Goal: Navigation & Orientation: Find specific page/section

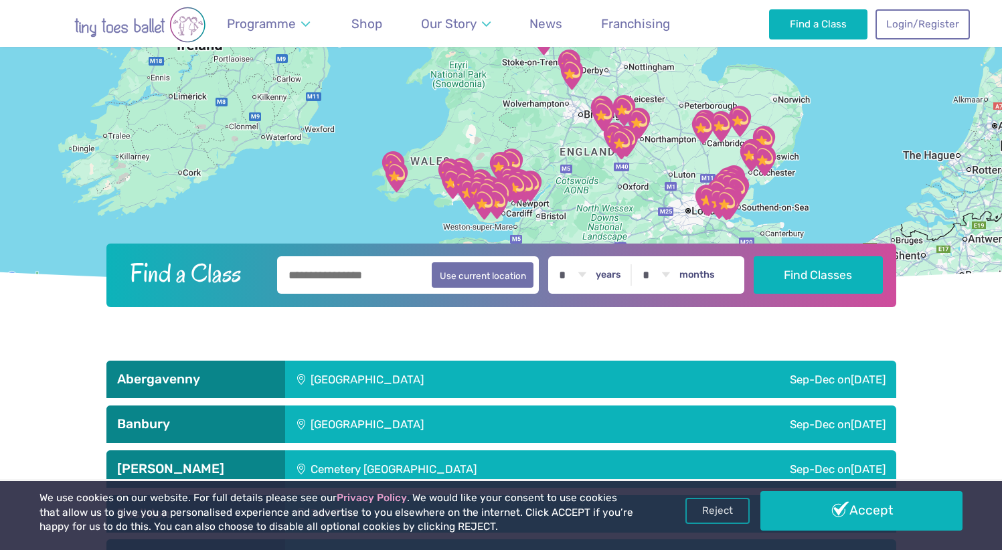
scroll to position [231, 0]
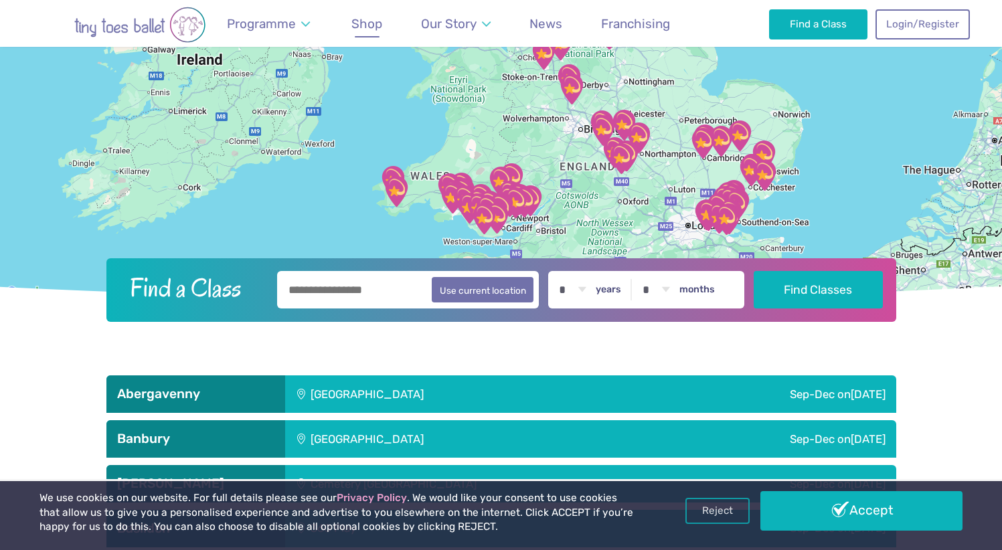
click at [364, 23] on span "Shop" at bounding box center [366, 23] width 31 height 15
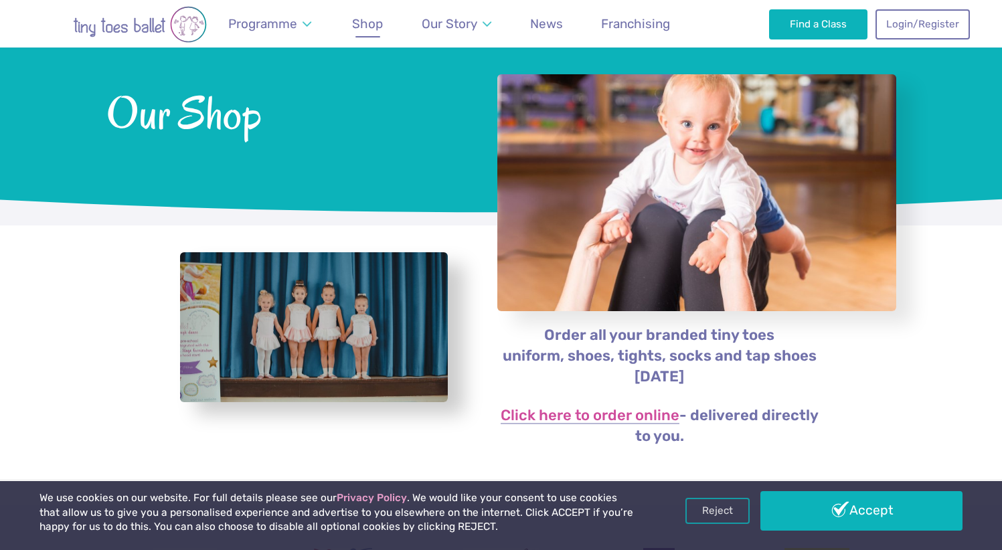
scroll to position [80, 0]
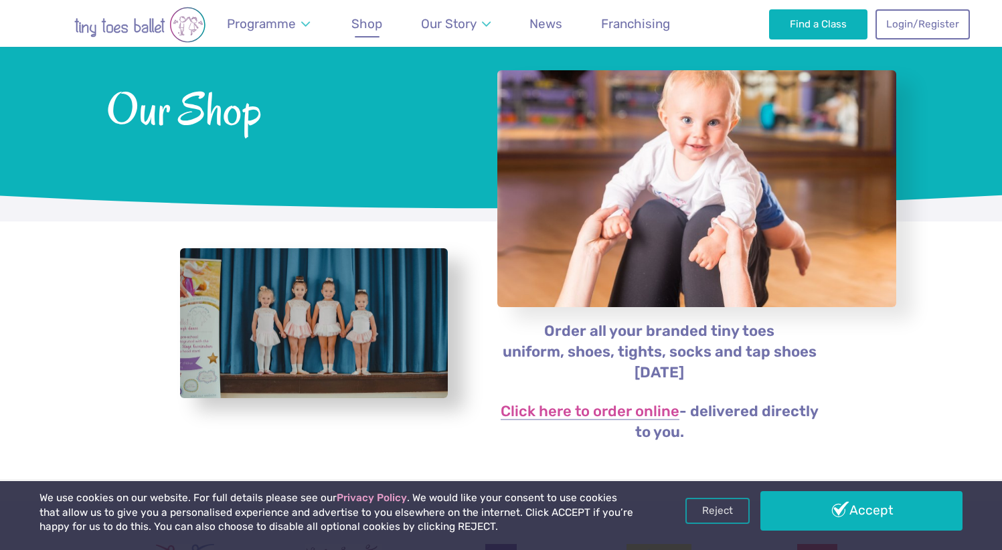
click at [144, 23] on img "Go to home page" at bounding box center [140, 25] width 214 height 36
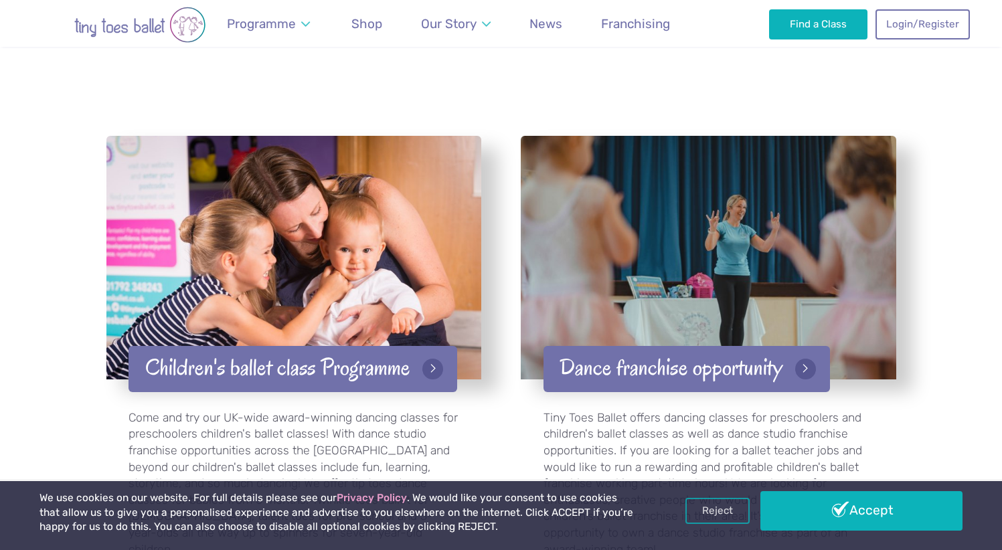
scroll to position [2180, 0]
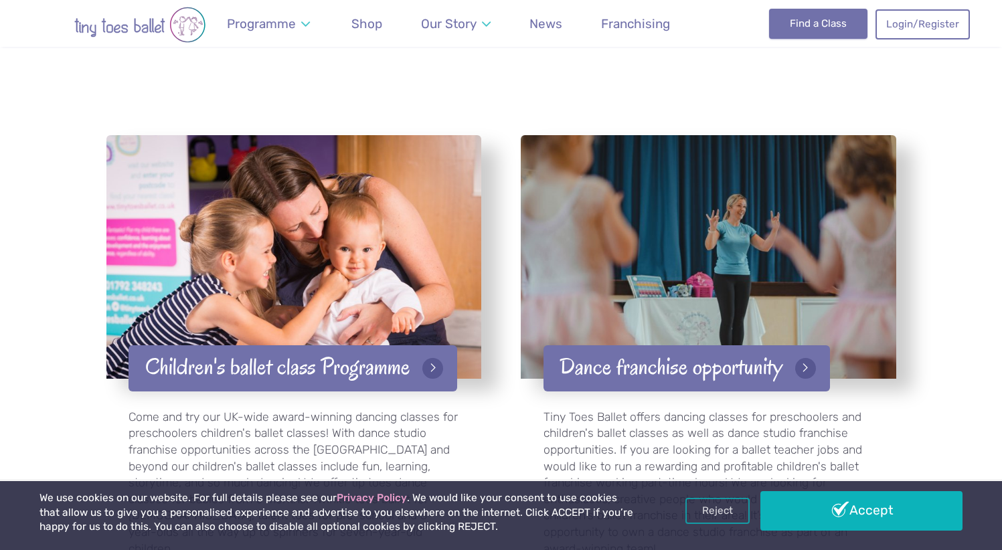
click at [789, 18] on link "Find a Class" at bounding box center [818, 23] width 98 height 29
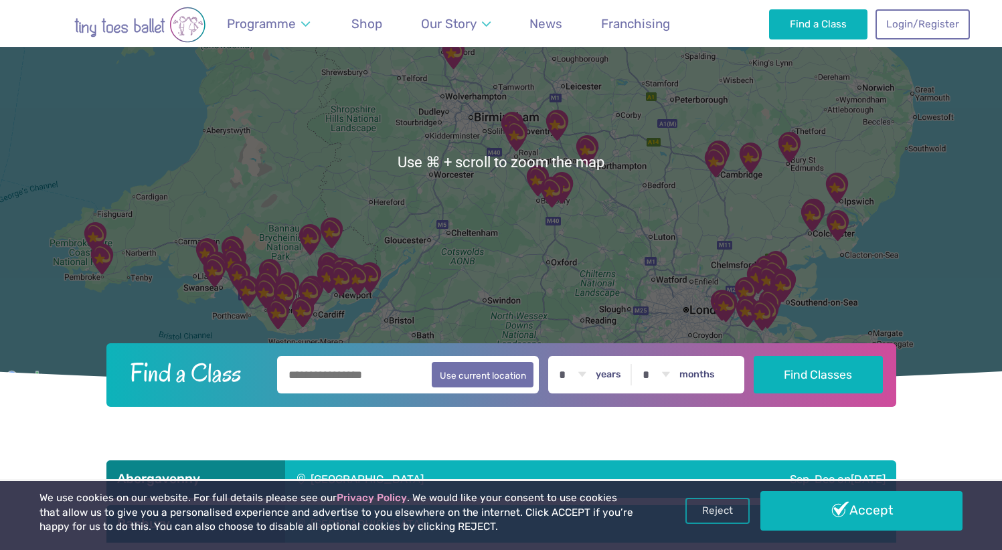
scroll to position [144, 0]
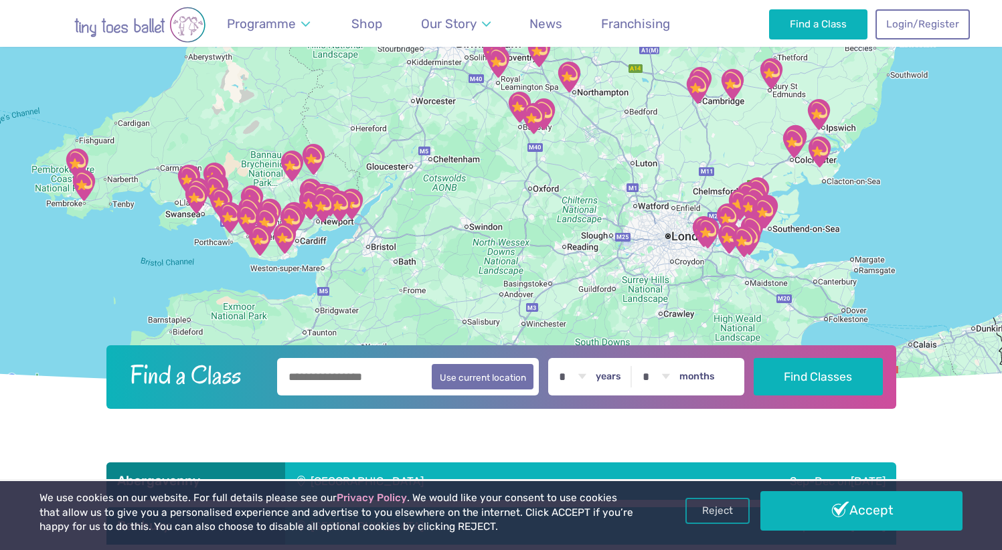
drag, startPoint x: 690, startPoint y: 248, endPoint x: 671, endPoint y: 169, distance: 81.2
click at [671, 169] on div at bounding box center [501, 163] width 1002 height 449
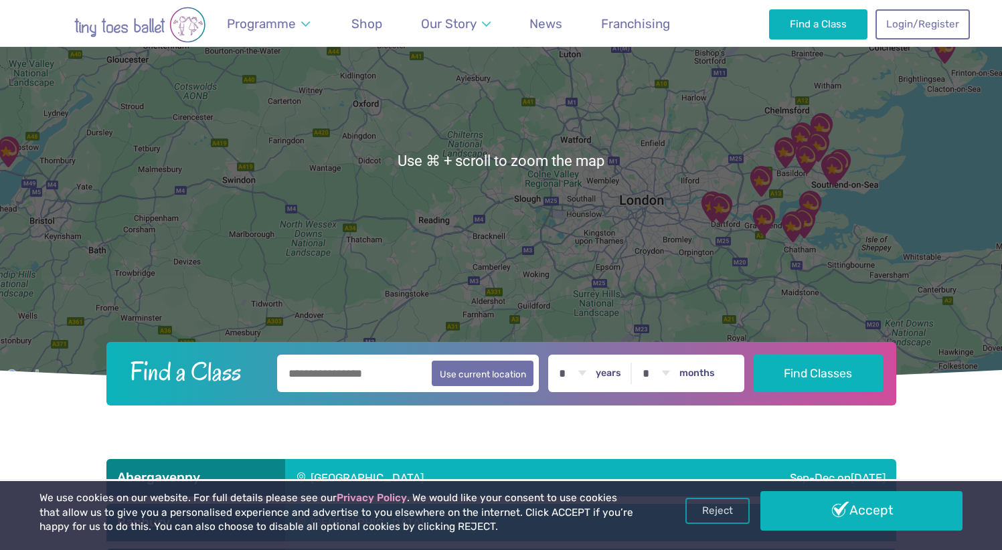
scroll to position [149, 0]
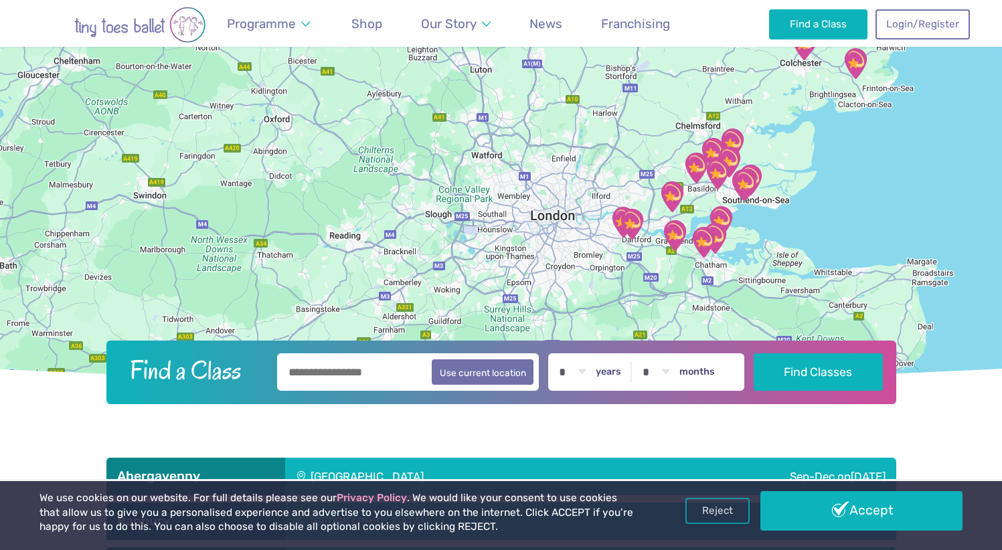
drag, startPoint x: 657, startPoint y: 157, endPoint x: 568, endPoint y: 172, distance: 89.7
click at [568, 172] on div at bounding box center [501, 158] width 1002 height 449
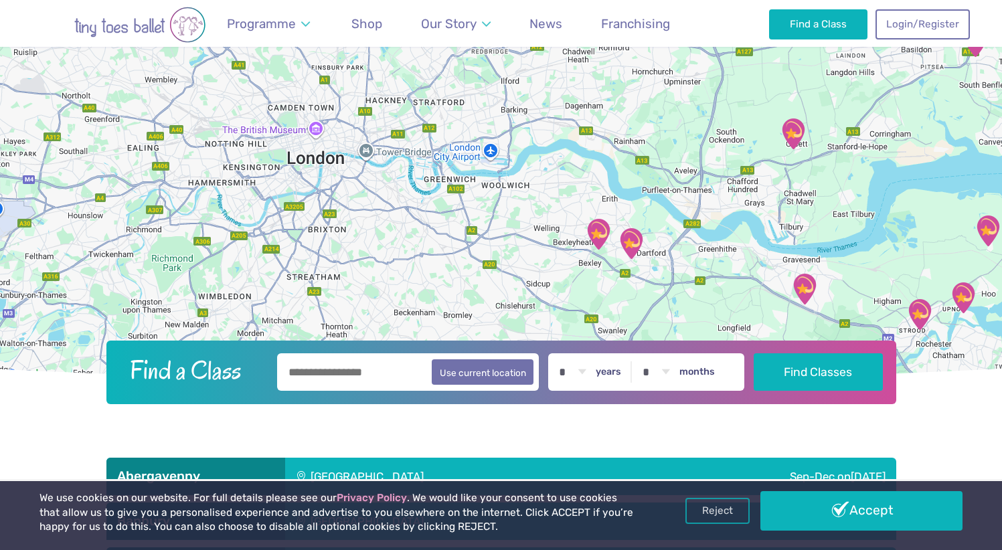
drag, startPoint x: 580, startPoint y: 151, endPoint x: 573, endPoint y: 190, distance: 40.2
click at [573, 190] on div at bounding box center [501, 158] width 1002 height 449
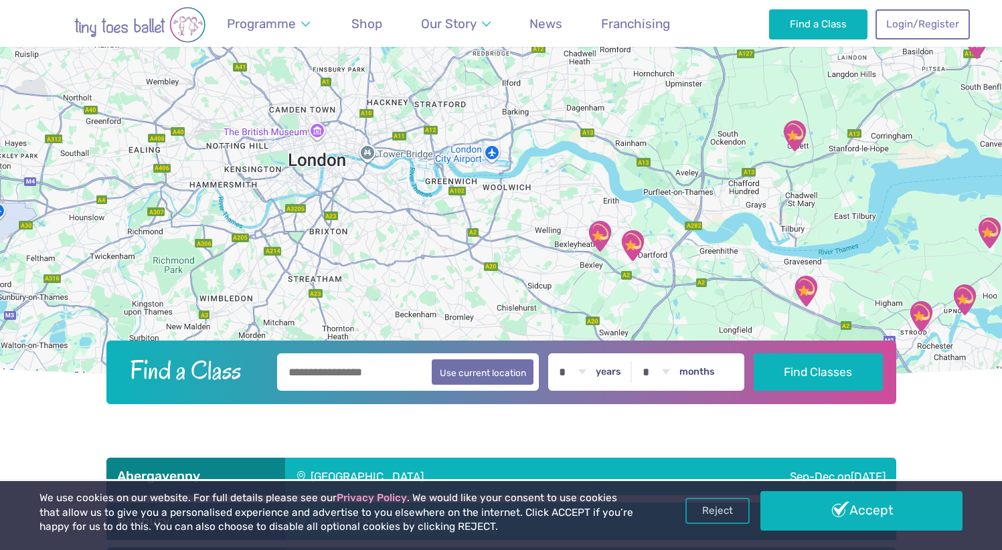
click at [601, 244] on img "Hall Place Sports Pavilion" at bounding box center [599, 236] width 33 height 33
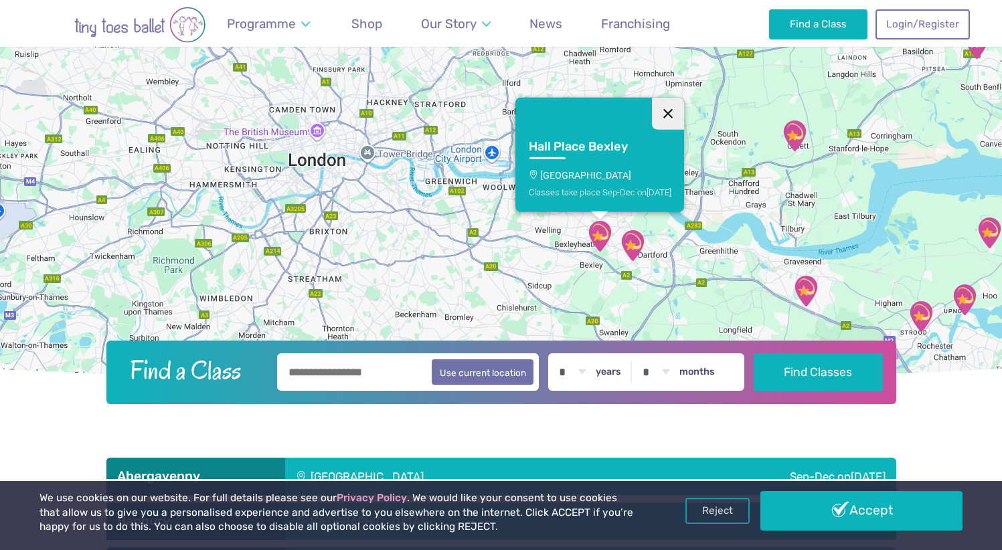
click at [661, 110] on button "Close" at bounding box center [668, 113] width 32 height 32
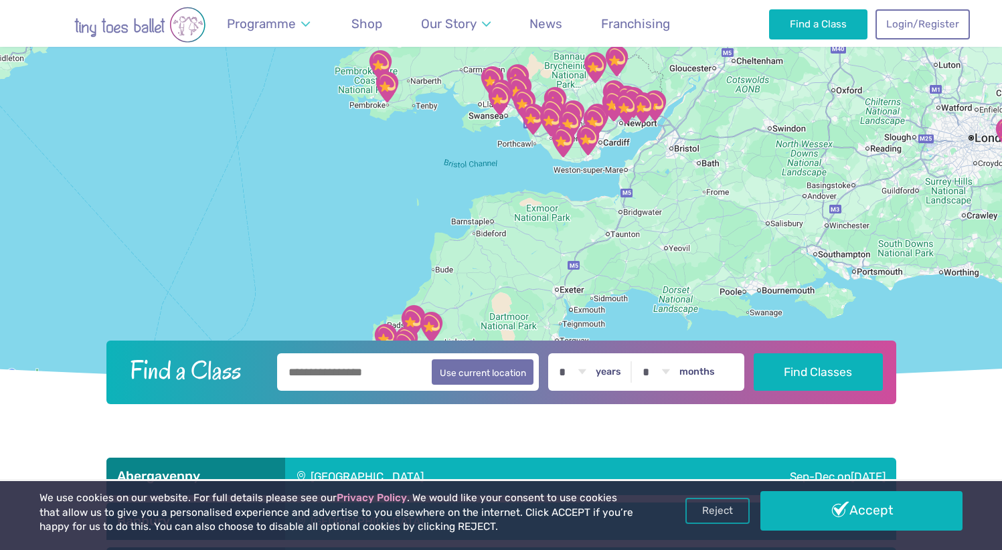
drag, startPoint x: 266, startPoint y: 243, endPoint x: 692, endPoint y: 254, distance: 425.9
click at [693, 252] on div at bounding box center [501, 158] width 1002 height 449
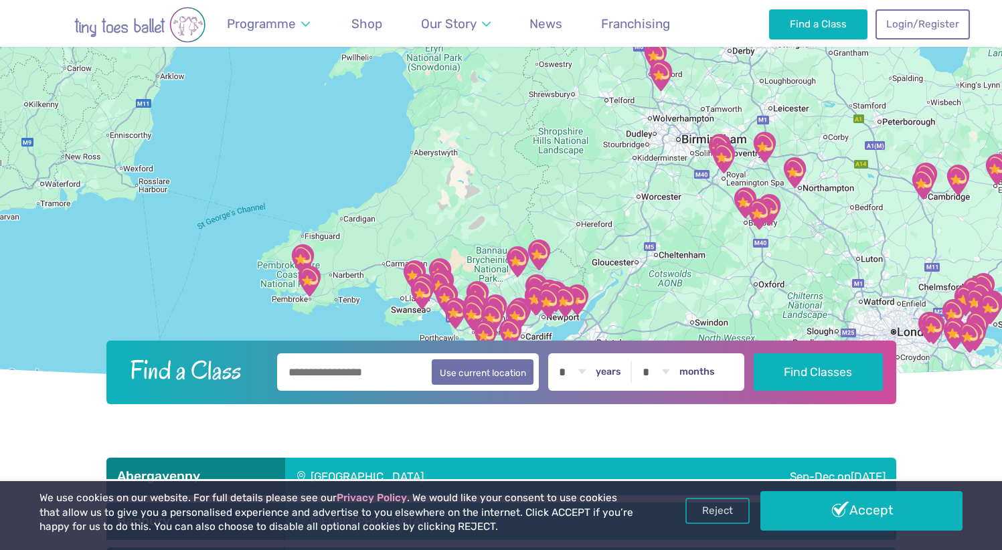
click at [692, 254] on div at bounding box center [501, 158] width 1002 height 449
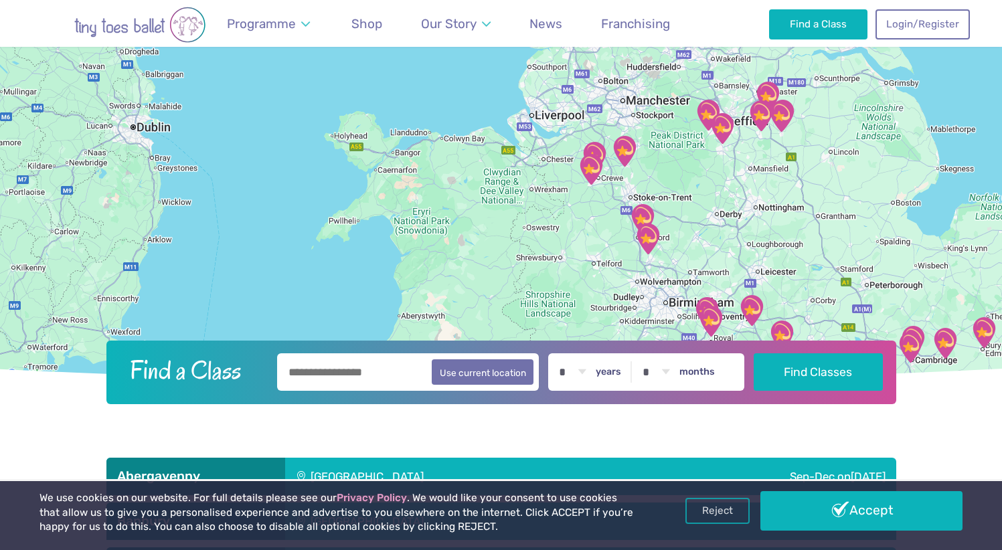
drag, startPoint x: 611, startPoint y: 141, endPoint x: 598, endPoint y: 305, distance: 165.2
click at [598, 305] on div at bounding box center [501, 158] width 1002 height 449
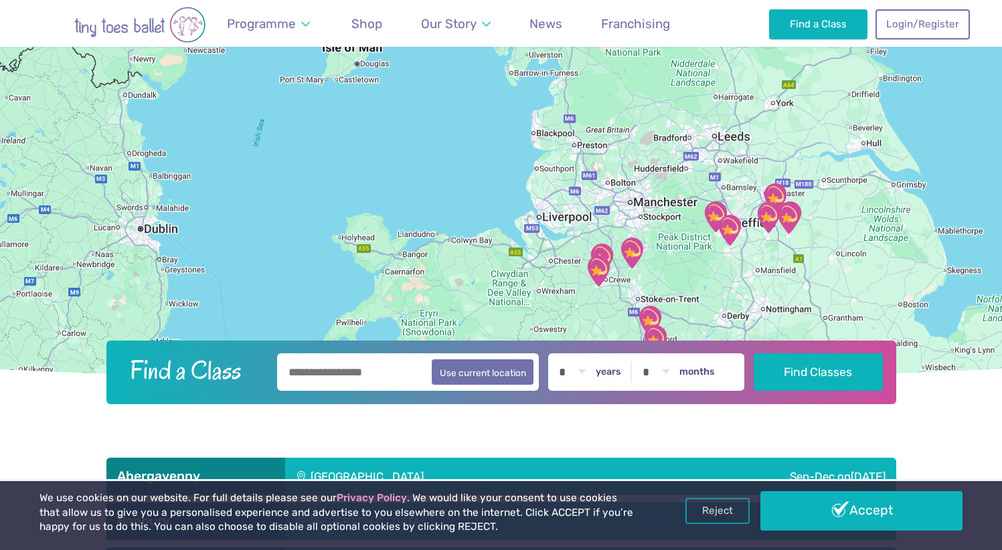
drag, startPoint x: 661, startPoint y: 124, endPoint x: 668, endPoint y: 229, distance: 105.4
click at [668, 229] on div at bounding box center [501, 158] width 1002 height 449
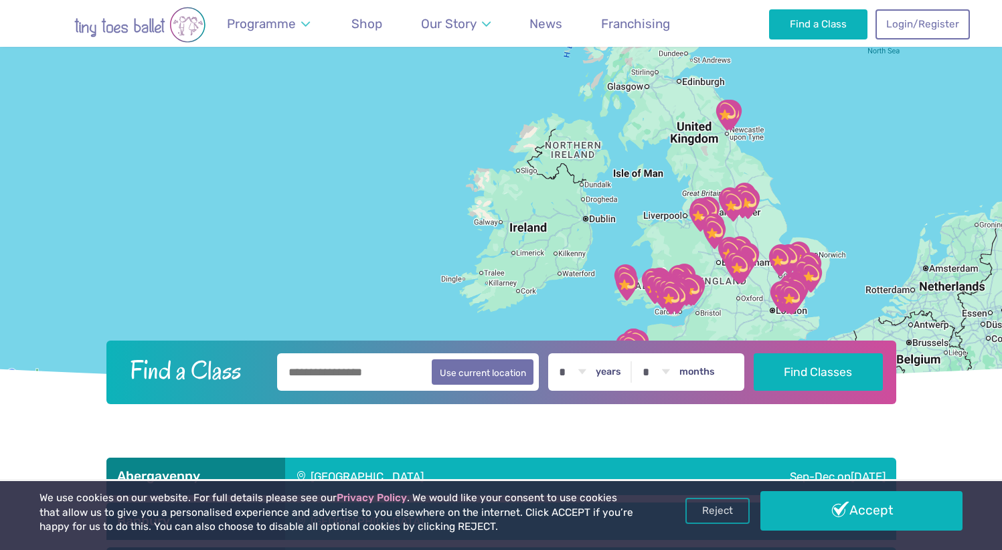
drag, startPoint x: 789, startPoint y: 240, endPoint x: 807, endPoint y: 205, distance: 38.9
click at [807, 205] on div at bounding box center [501, 158] width 1002 height 449
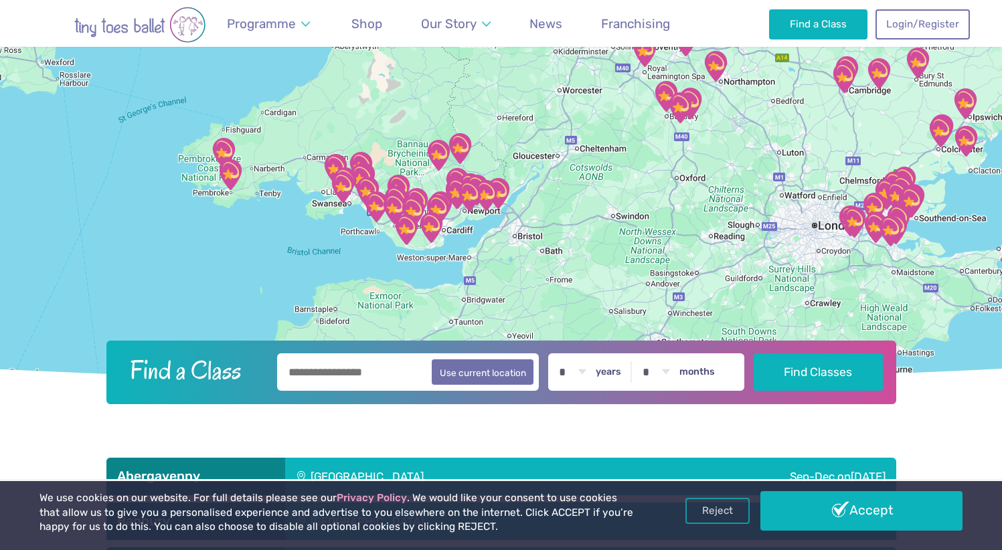
drag, startPoint x: 825, startPoint y: 300, endPoint x: 845, endPoint y: 86, distance: 215.1
click at [845, 86] on img "Trumpington Village Hall" at bounding box center [843, 77] width 33 height 33
